Goal: Information Seeking & Learning: Learn about a topic

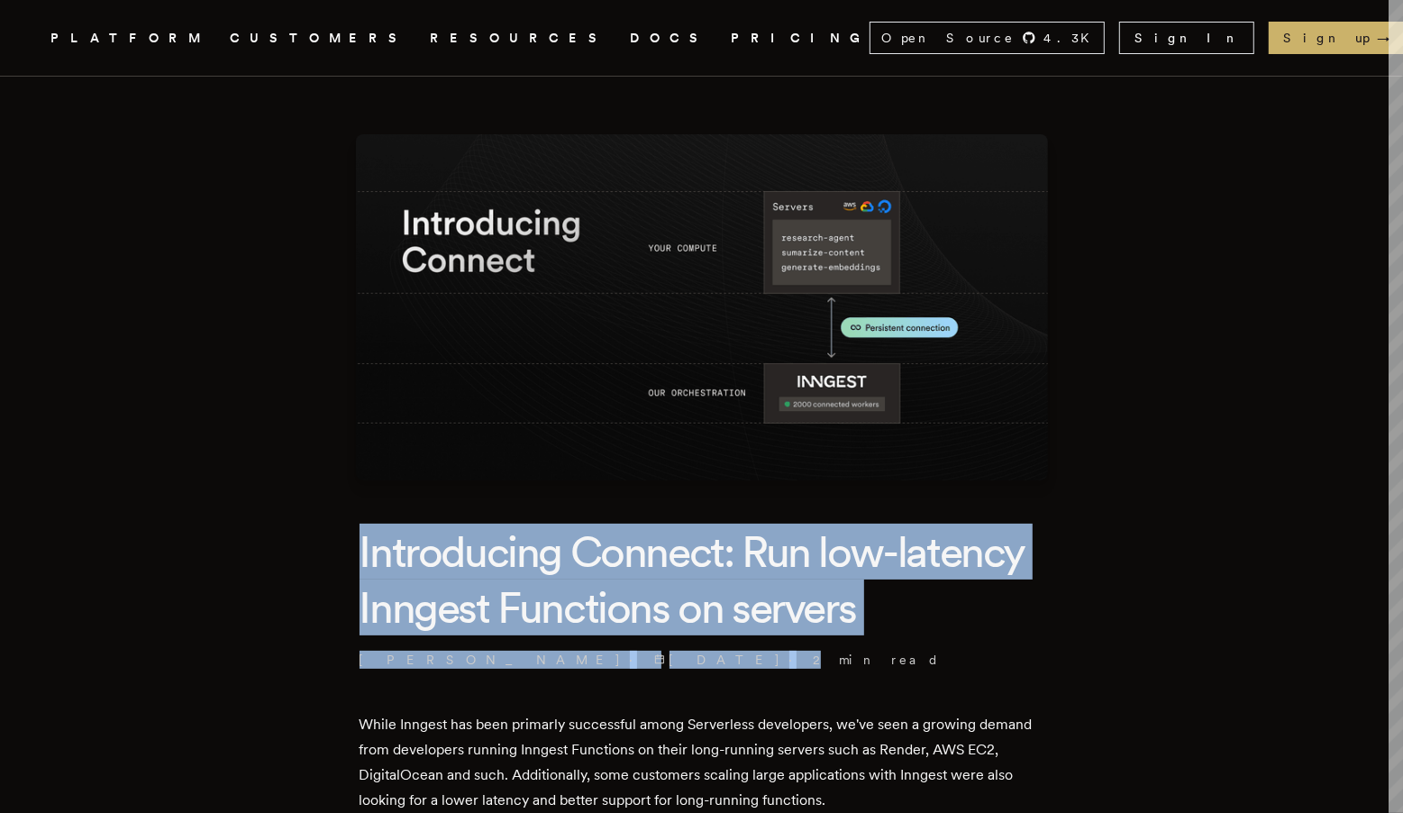
drag, startPoint x: 264, startPoint y: 530, endPoint x: 1038, endPoint y: 647, distance: 782.8
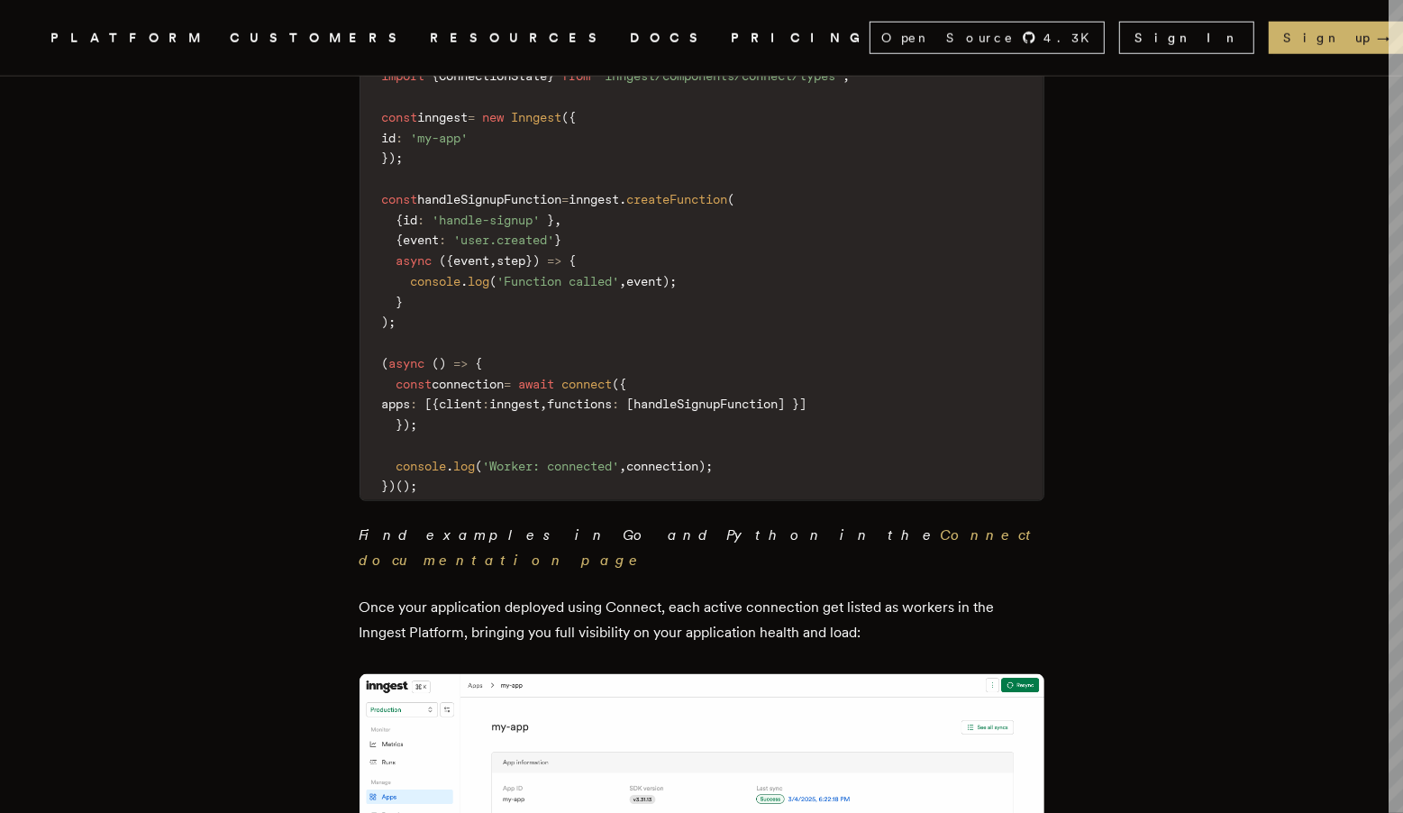
scroll to position [1633, 0]
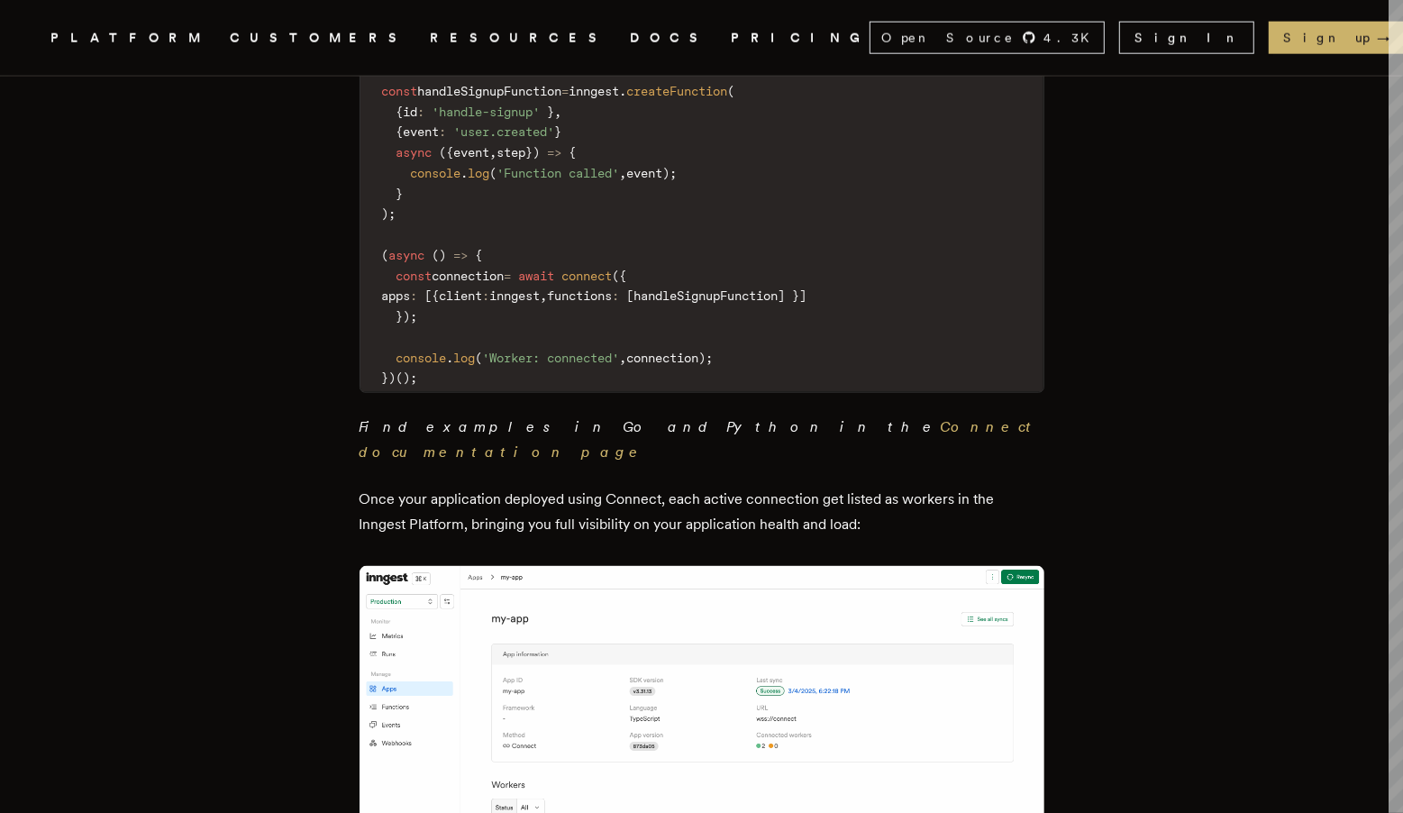
click at [1128, 342] on article "Introducing Connect: Run low-latency Inngest Functions on servers Charly Poly ·…" at bounding box center [701, 46] width 1259 height 3205
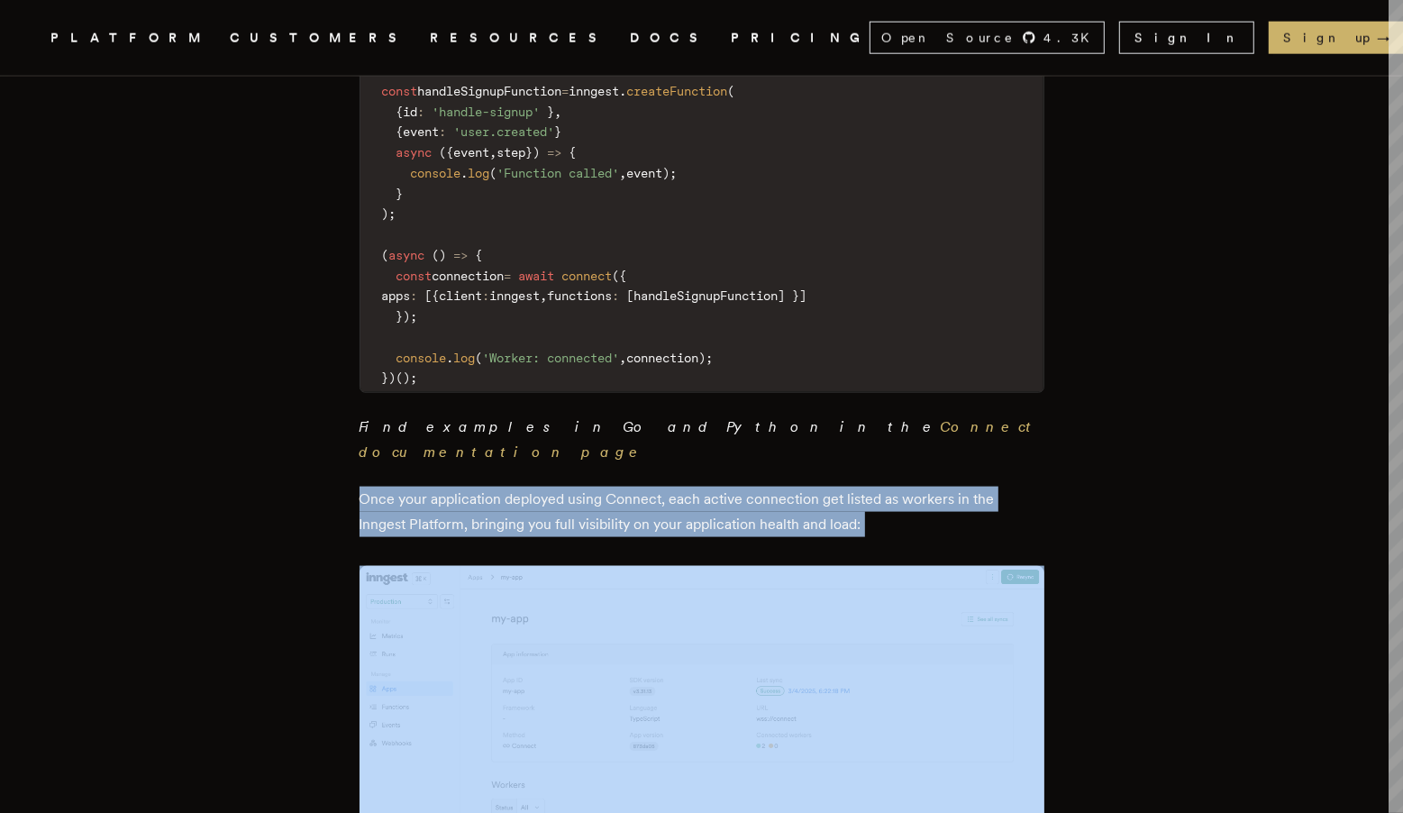
drag, startPoint x: 990, startPoint y: 404, endPoint x: 1004, endPoint y: 405, distance: 13.6
click at [1006, 410] on div "While Inngest has been primarly successful among Serverless developers, we've s…" at bounding box center [702, 189] width 685 height 2220
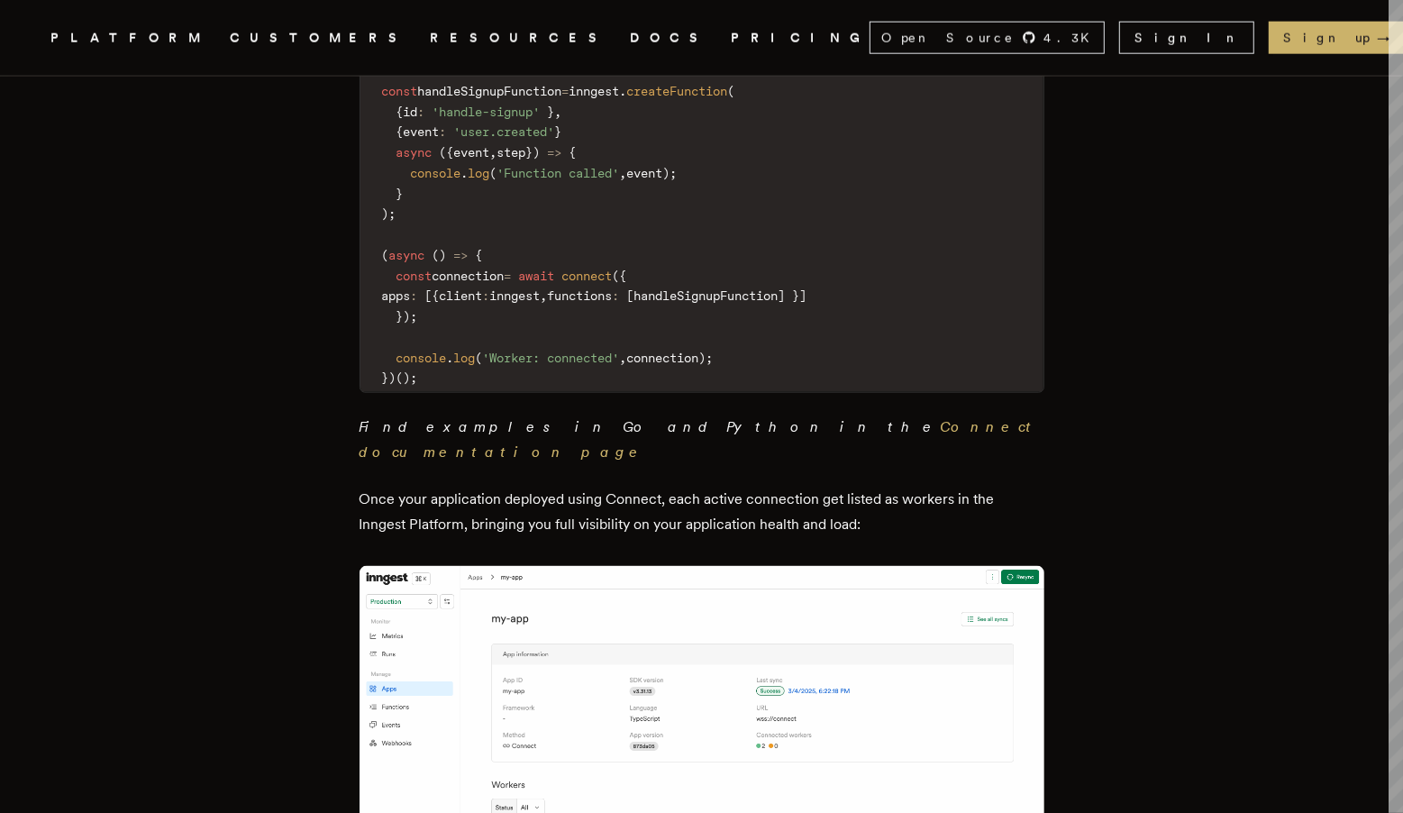
click at [1002, 404] on div "While Inngest has been primarly successful among Serverless developers, we've s…" at bounding box center [702, 189] width 685 height 2220
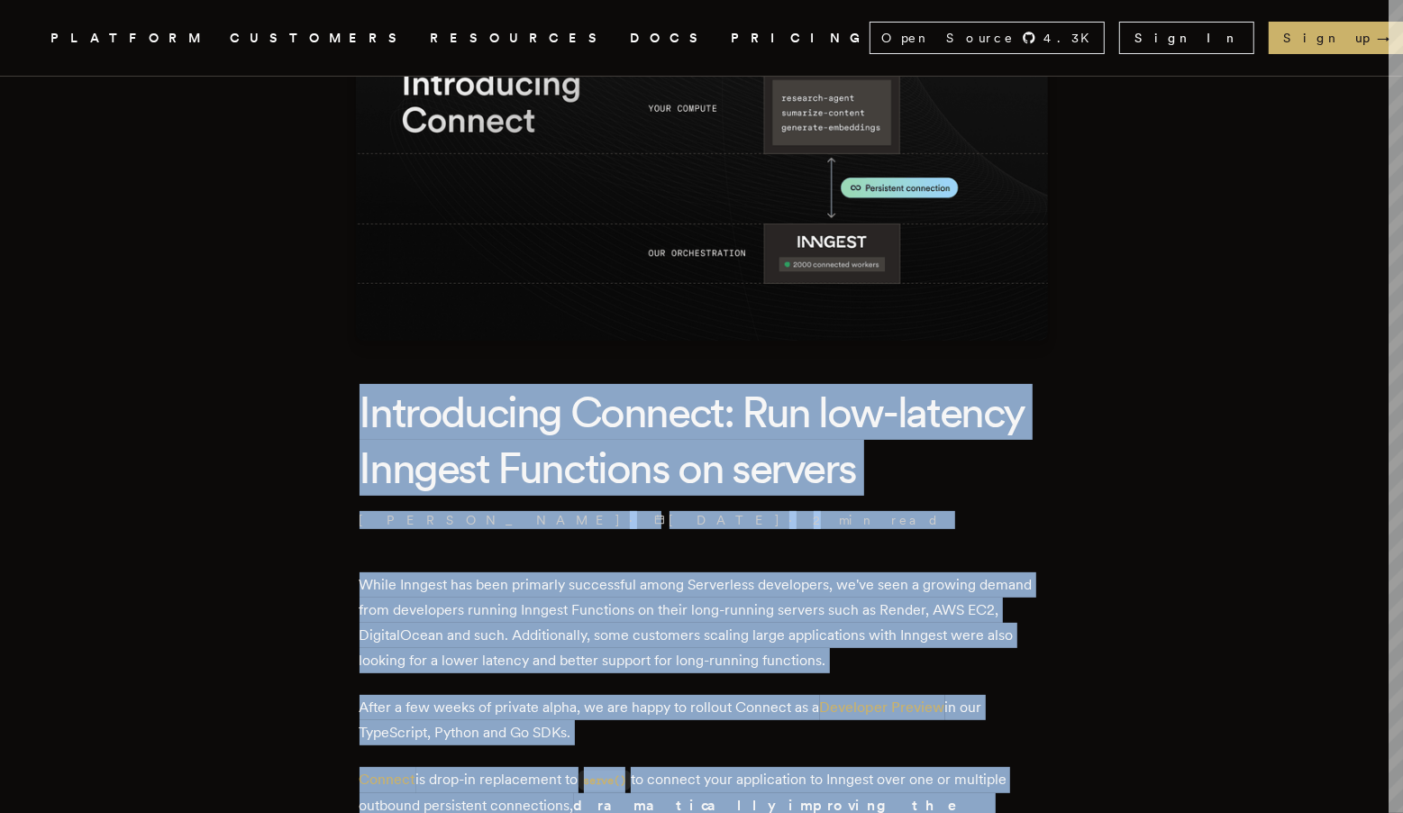
scroll to position [180, 0]
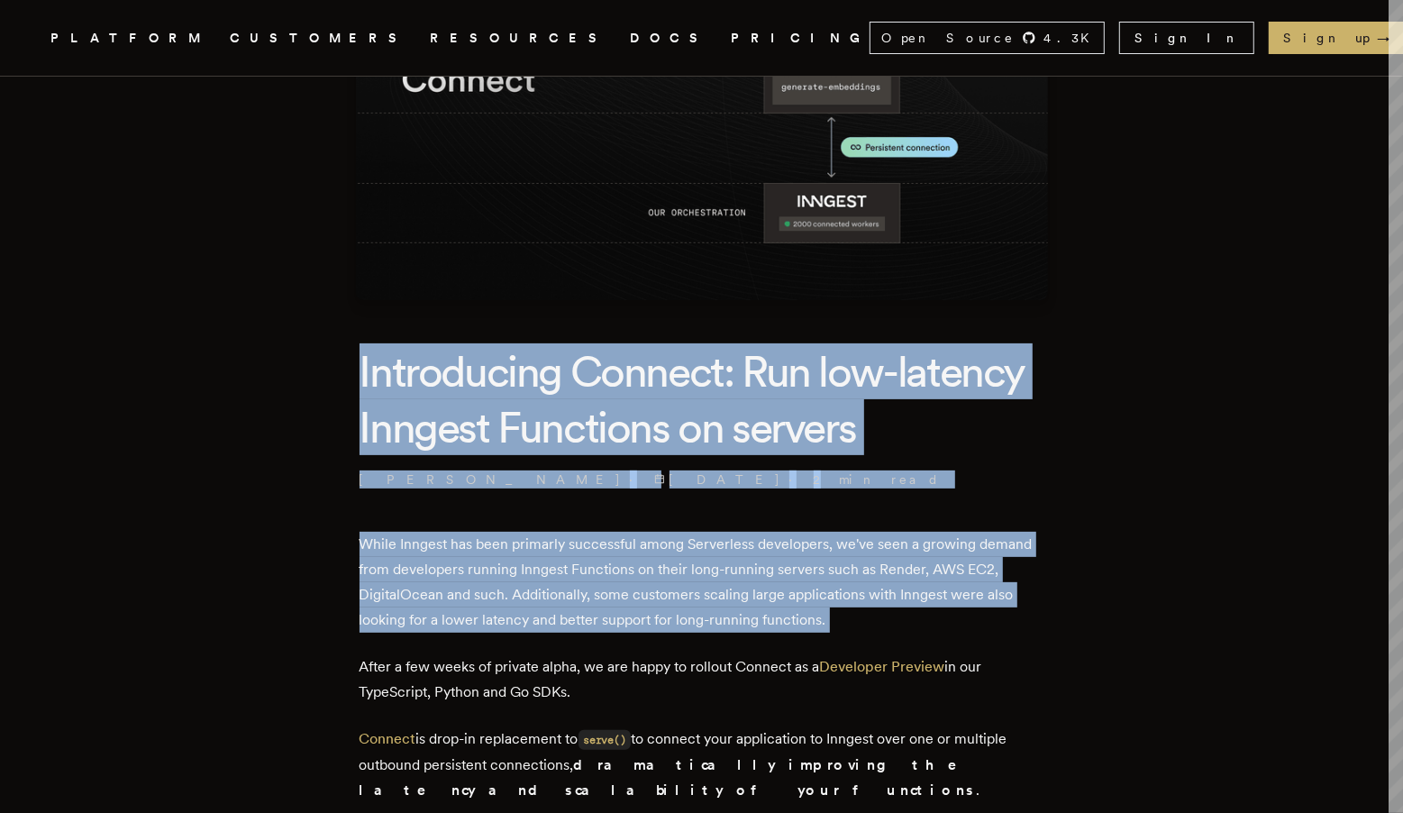
drag, startPoint x: 240, startPoint y: 515, endPoint x: 1119, endPoint y: 644, distance: 888.8
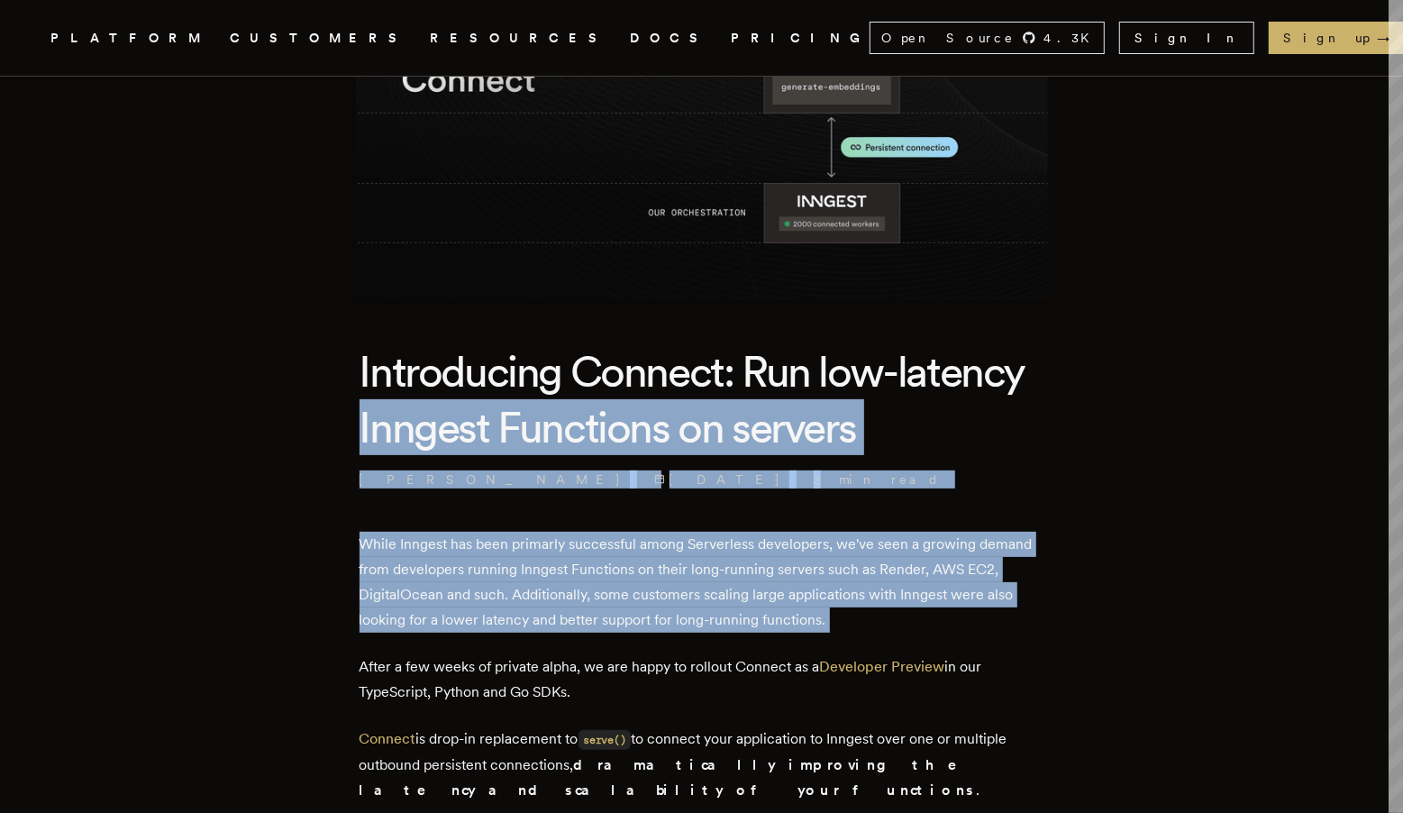
drag, startPoint x: 1127, startPoint y: 645, endPoint x: 243, endPoint y: 403, distance: 916.6
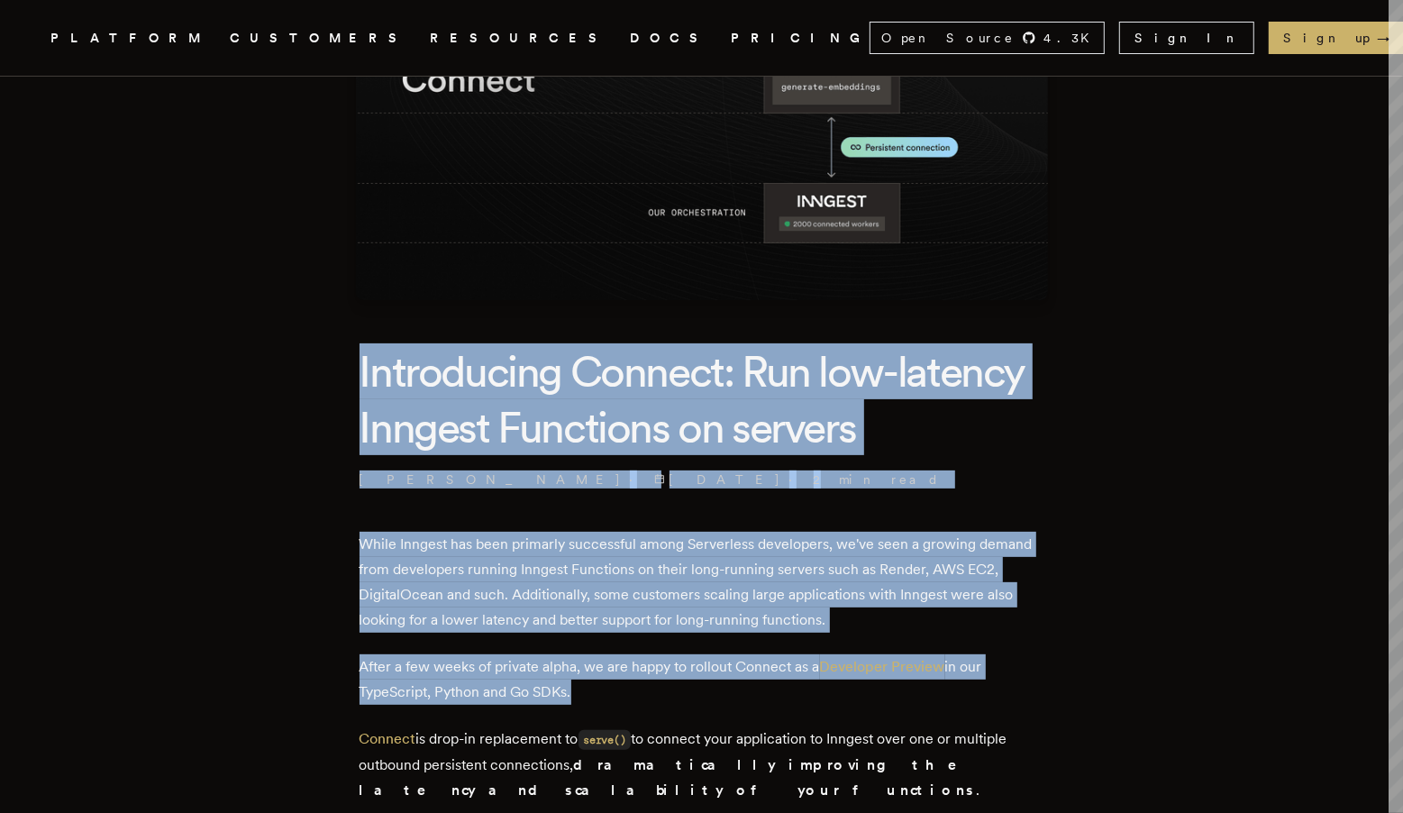
drag, startPoint x: 287, startPoint y: 404, endPoint x: 1112, endPoint y: 708, distance: 878.9
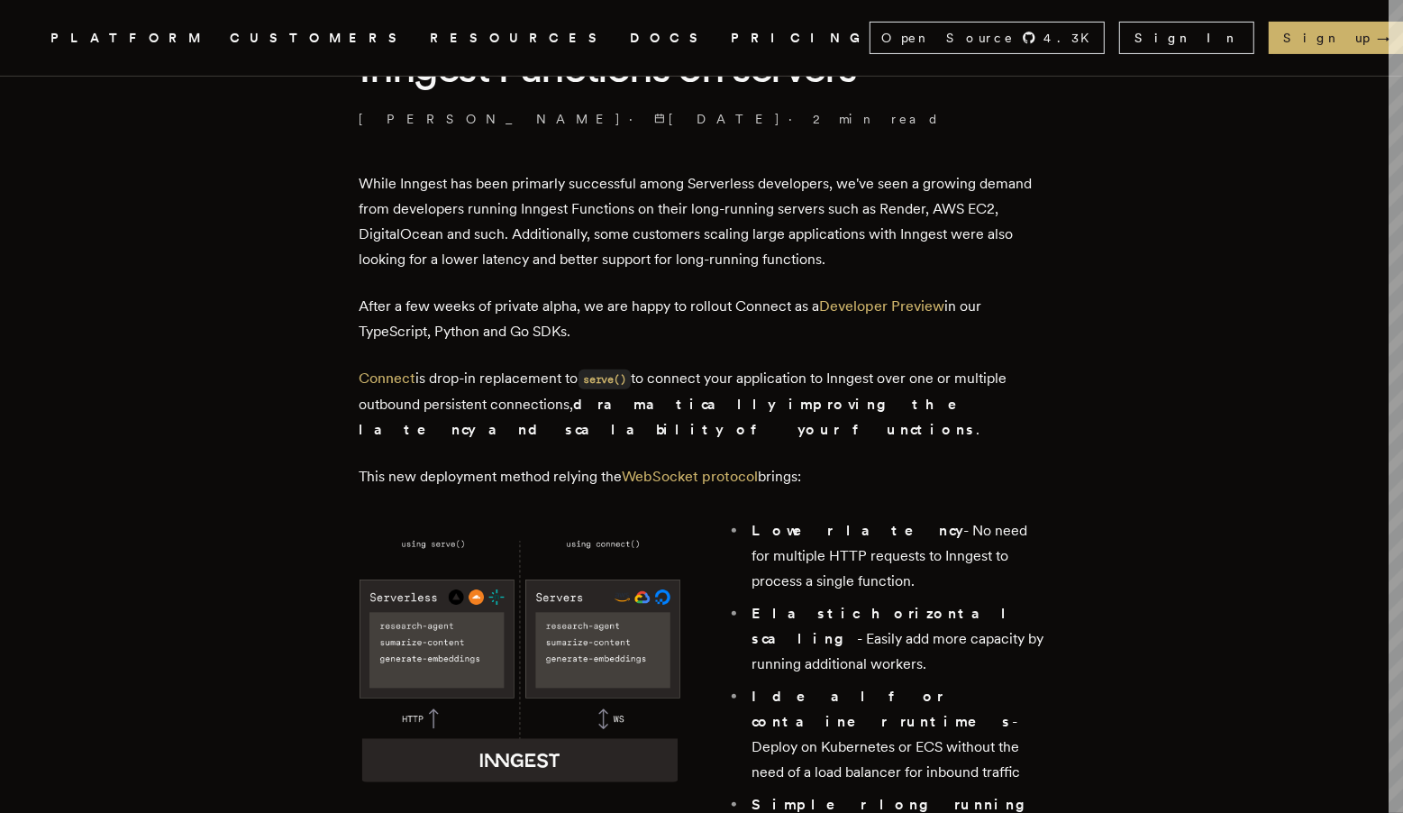
scroll to position [550, 0]
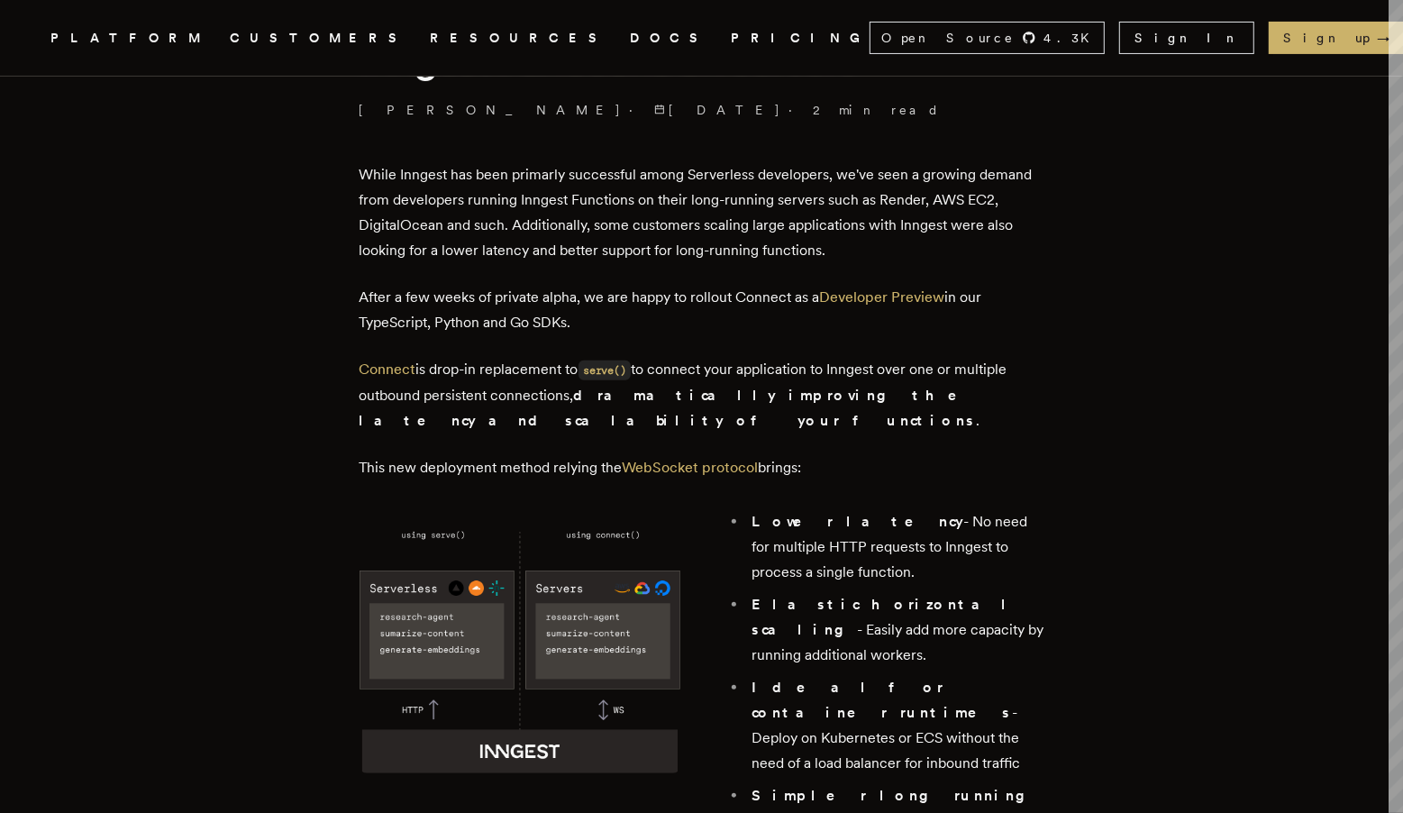
drag, startPoint x: 1110, startPoint y: 558, endPoint x: 1247, endPoint y: 755, distance: 240.2
drag, startPoint x: 1115, startPoint y: 641, endPoint x: 991, endPoint y: 446, distance: 230.5
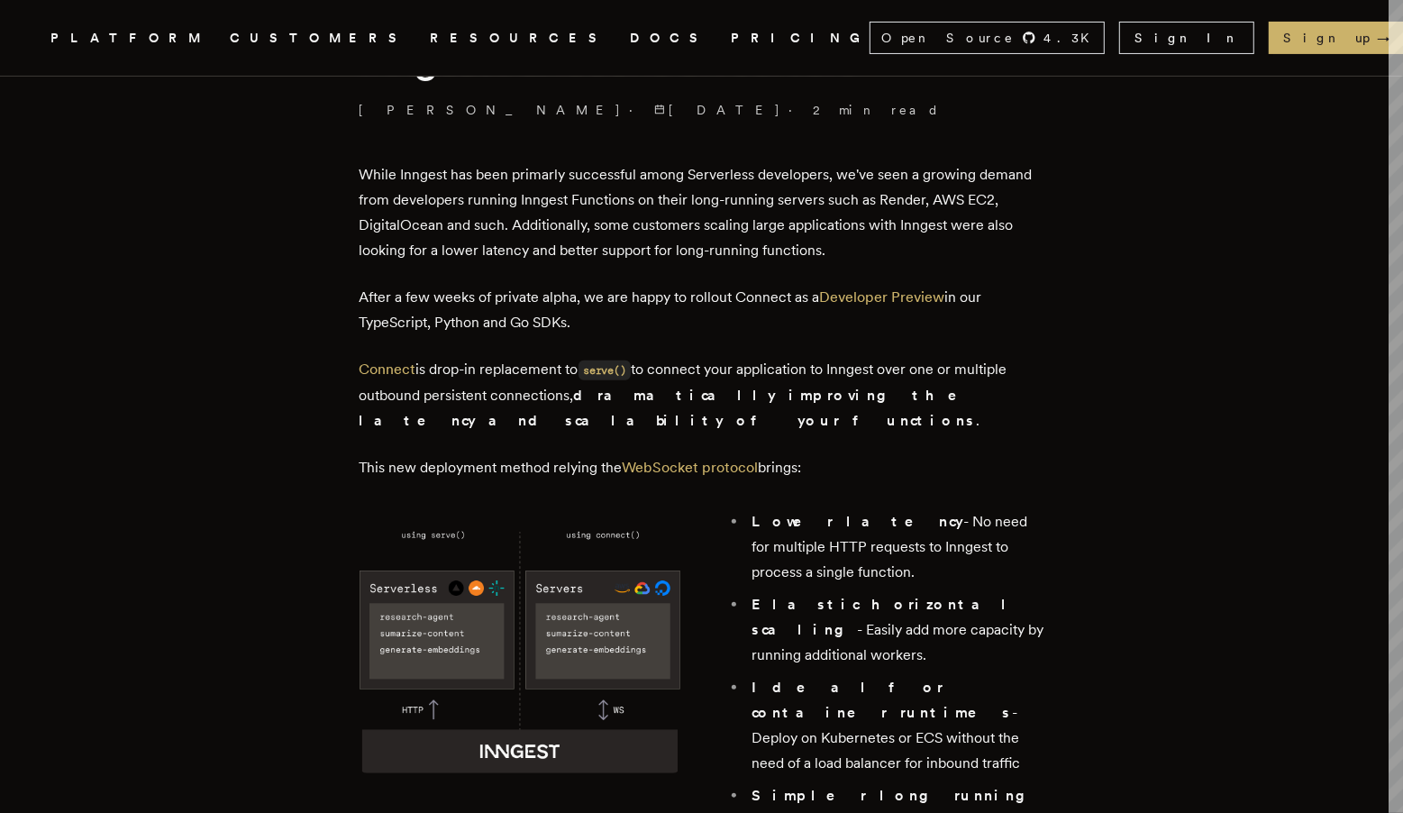
click at [991, 455] on p "This new deployment method relying the WebSocket protocol brings:" at bounding box center [702, 467] width 685 height 25
drag, startPoint x: 971, startPoint y: 465, endPoint x: 1162, endPoint y: 767, distance: 357.2
drag, startPoint x: 1030, startPoint y: 711, endPoint x: 924, endPoint y: 486, distance: 248.7
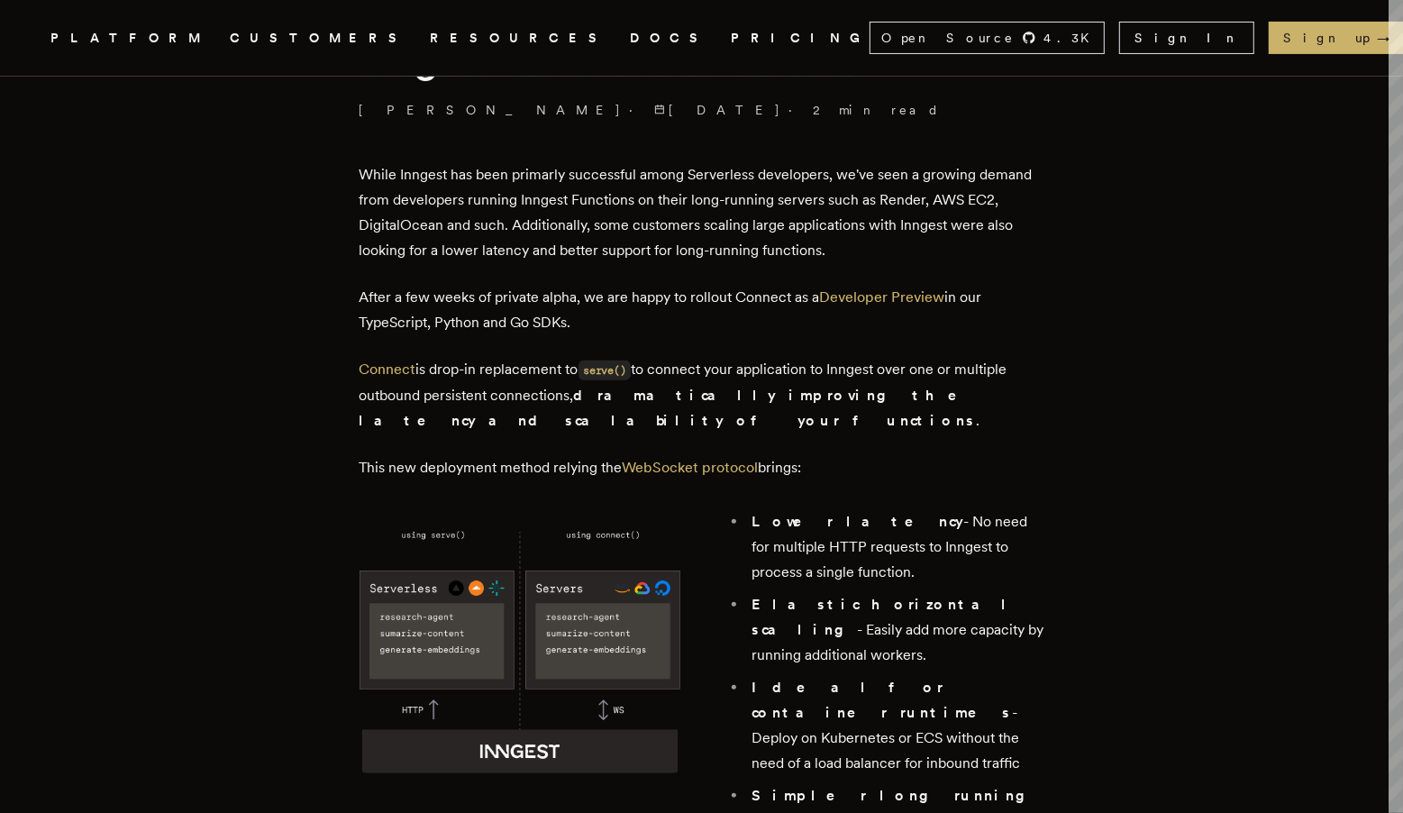
drag, startPoint x: 924, startPoint y: 486, endPoint x: 863, endPoint y: 451, distance: 70.6
click at [922, 509] on li "Lower latency - No need for multiple HTTP requests to Inngest to process a sing…" at bounding box center [895, 547] width 297 height 76
drag, startPoint x: 897, startPoint y: 497, endPoint x: 1173, endPoint y: 755, distance: 377.4
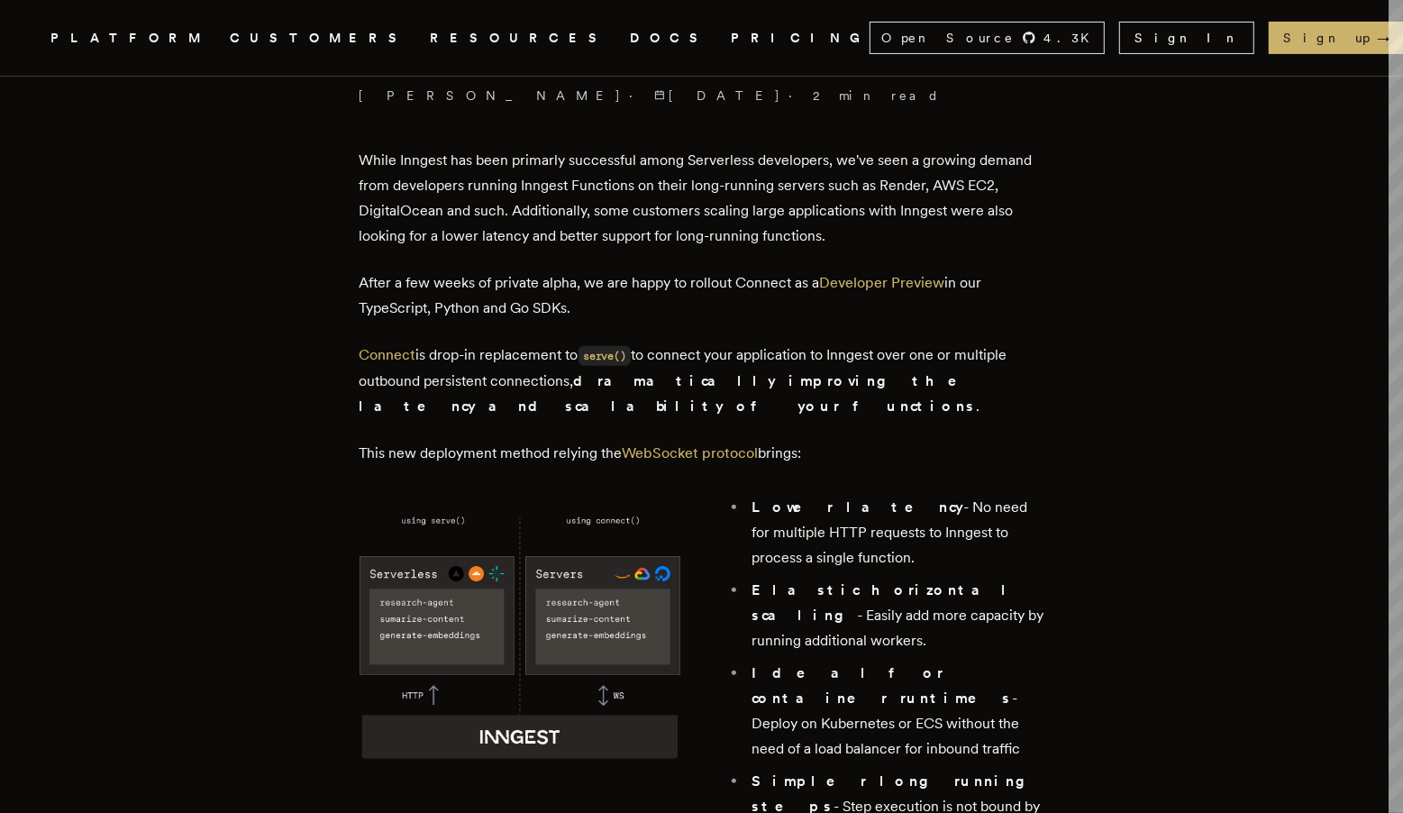
scroll to position [725, 0]
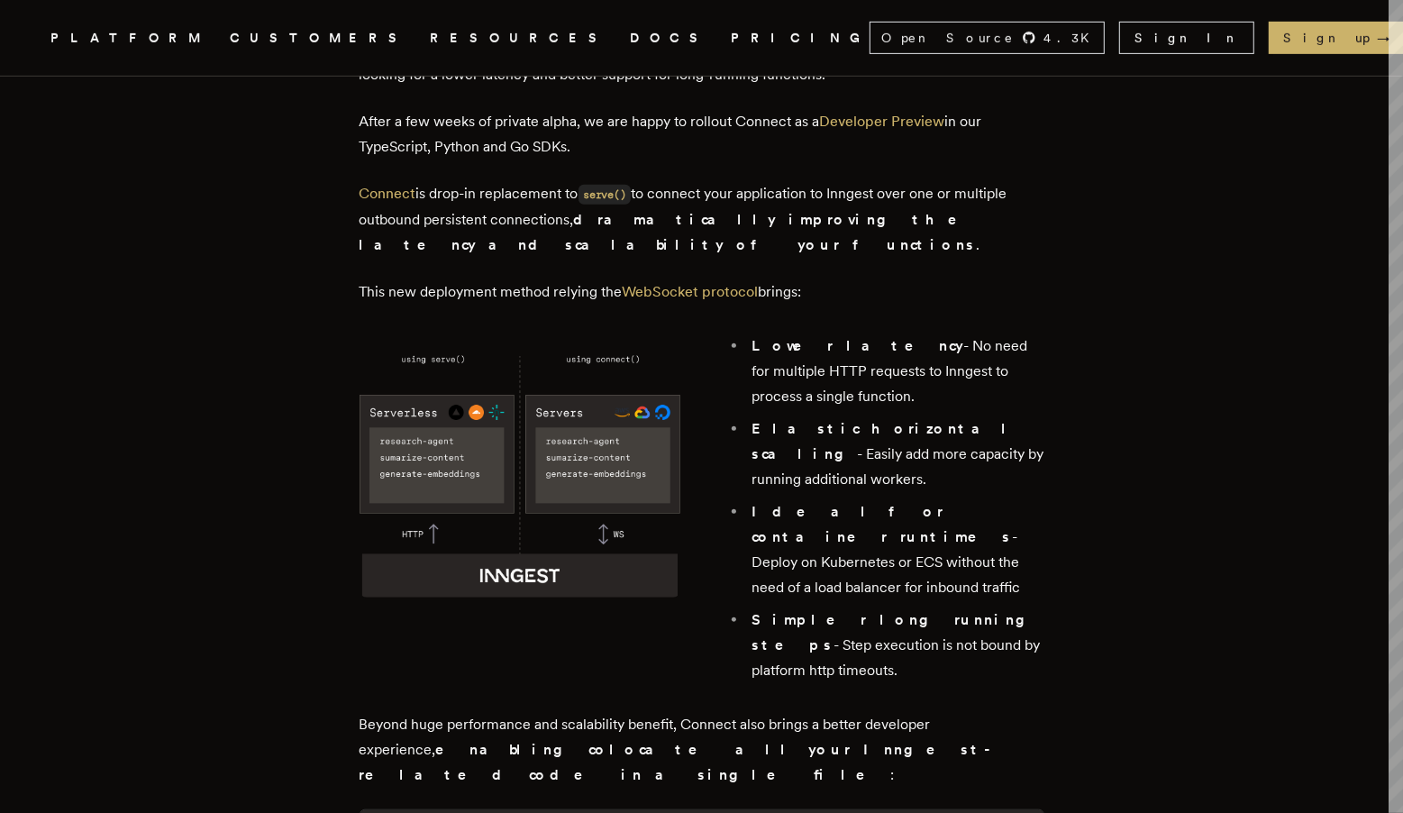
drag, startPoint x: 1086, startPoint y: 566, endPoint x: 986, endPoint y: 305, distance: 278.9
drag, startPoint x: 986, startPoint y: 305, endPoint x: 955, endPoint y: 296, distance: 31.9
click at [985, 326] on div "Lower latency - No need for multiple HTTP requests to Inngest to process a sing…" at bounding box center [884, 508] width 321 height 364
drag, startPoint x: 1053, startPoint y: 549, endPoint x: 1054, endPoint y: 587, distance: 38.8
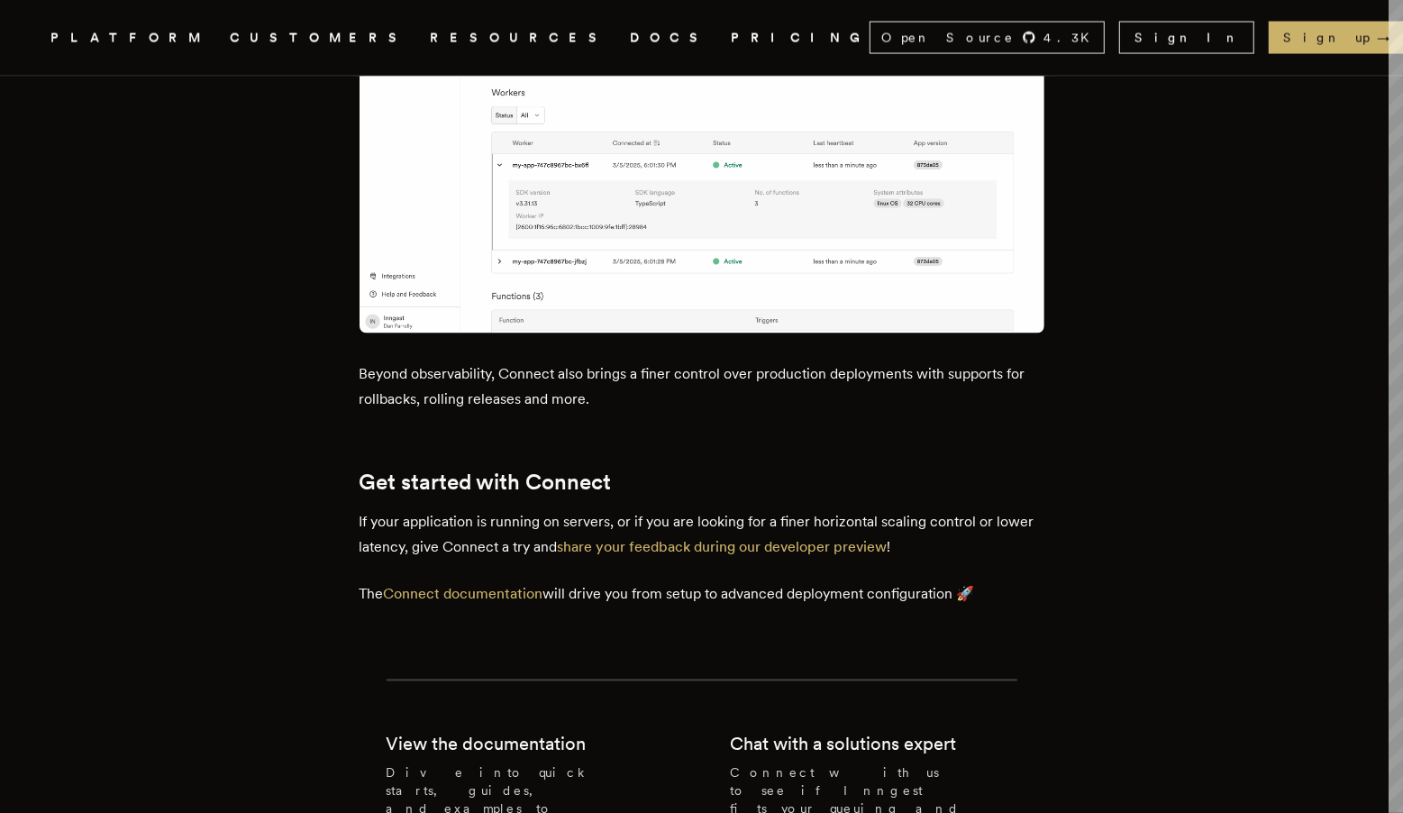
scroll to position [2372, 0]
